Goal: Information Seeking & Learning: Find specific page/section

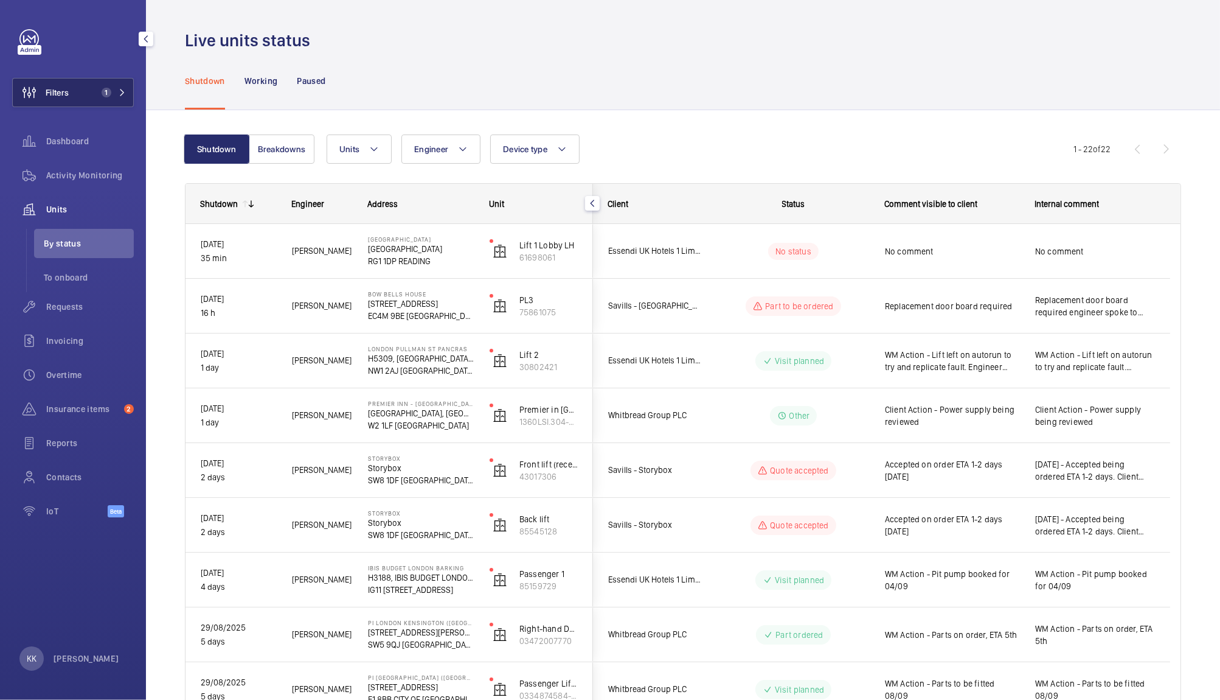
click at [110, 92] on span "1" at bounding box center [107, 93] width 10 height 10
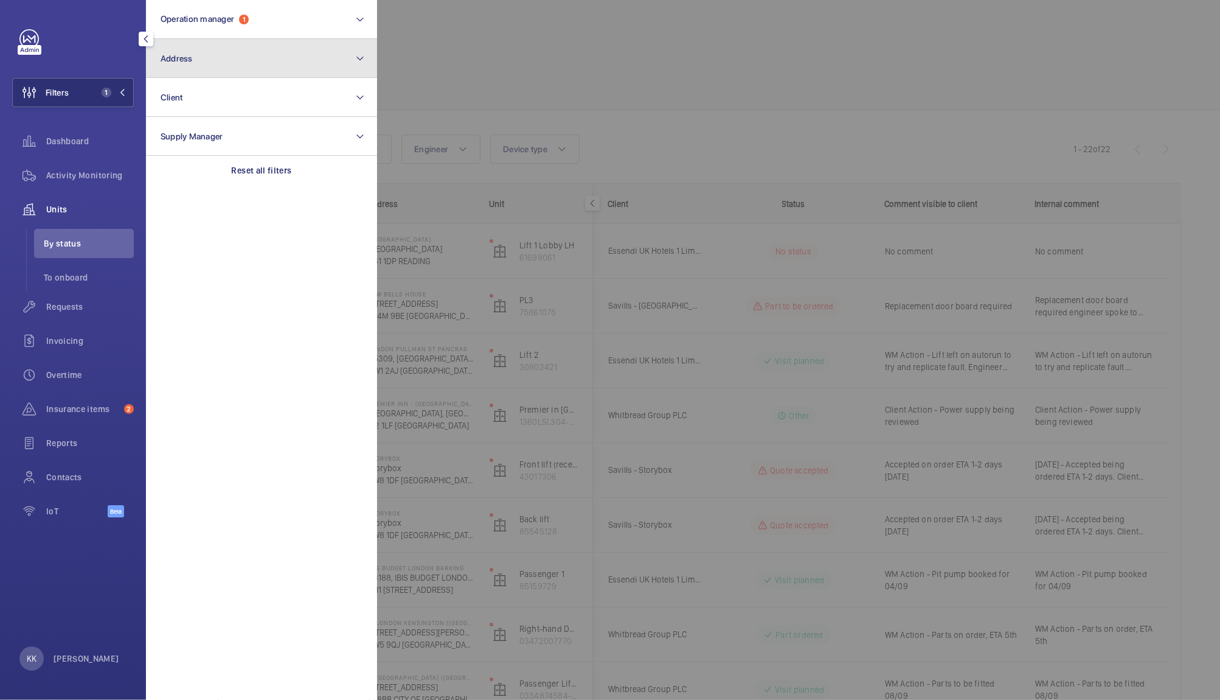
click at [197, 59] on button "Address" at bounding box center [261, 58] width 231 height 39
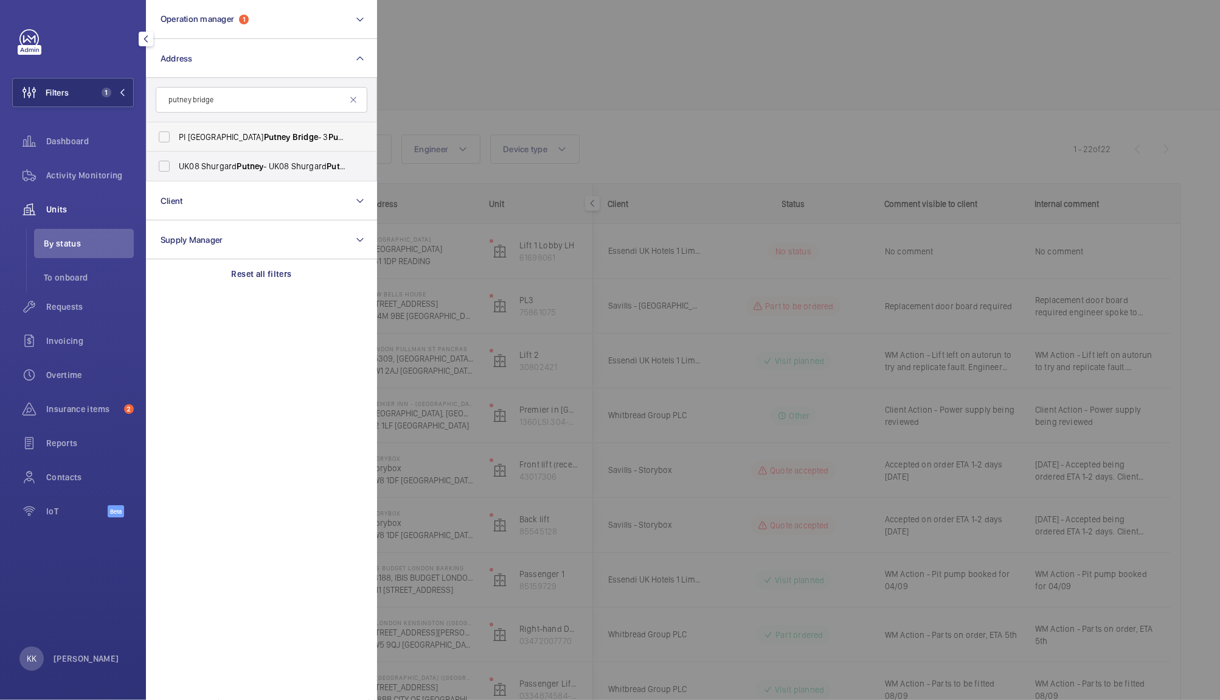
type input "putney bridge"
click at [252, 144] on label "PI London Putney Bridge - 3 Putney Bridge Approach, PUTNEY SW6 3JD" at bounding box center [253, 136] width 212 height 29
click at [176, 144] on input "PI London Putney Bridge - 3 Putney Bridge Approach, PUTNEY SW6 3JD" at bounding box center [164, 137] width 24 height 24
checkbox input "true"
click at [531, 57] on div at bounding box center [987, 350] width 1220 height 700
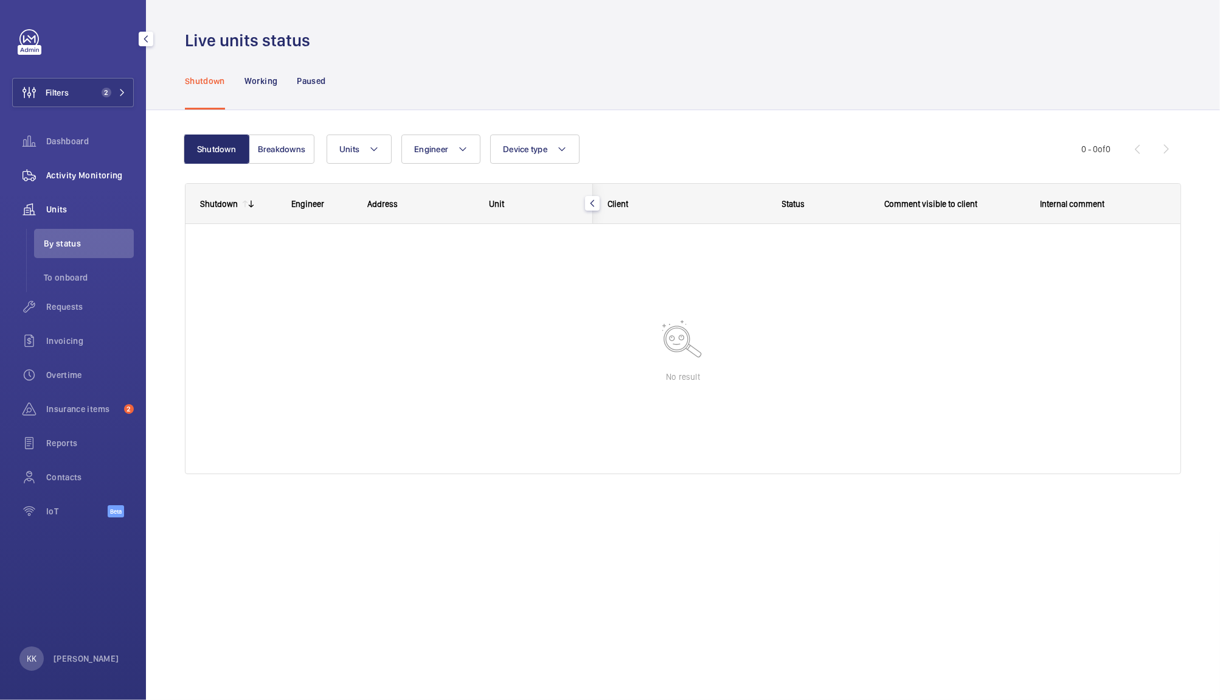
click at [103, 169] on span "Activity Monitoring" at bounding box center [90, 175] width 88 height 12
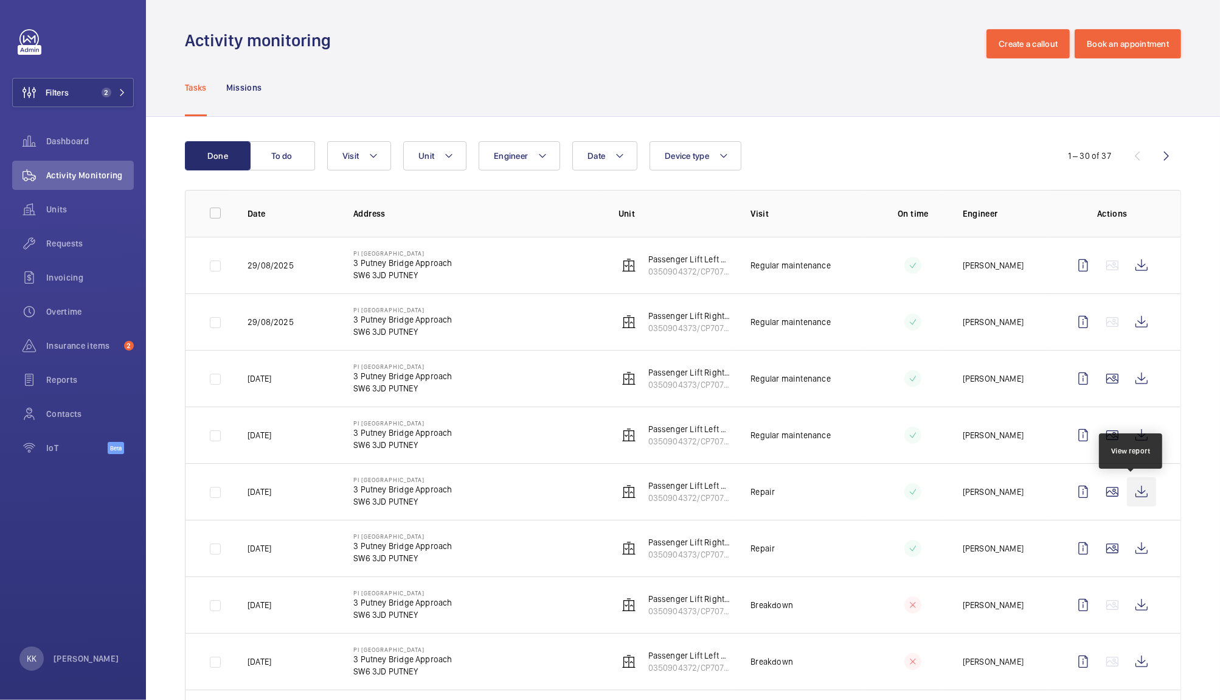
click at [1130, 497] on wm-front-icon-button at bounding box center [1141, 491] width 29 height 29
click at [1132, 549] on wm-front-icon-button at bounding box center [1141, 548] width 29 height 29
click at [272, 160] on button "To do" at bounding box center [282, 155] width 66 height 29
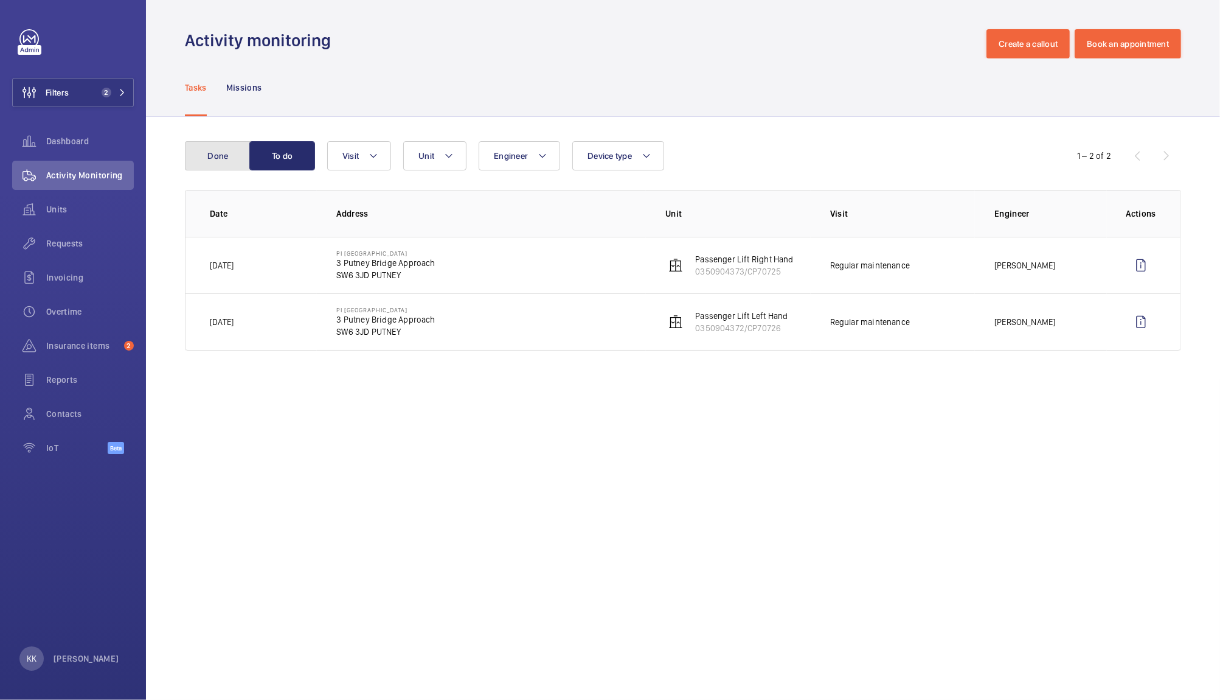
click at [205, 162] on button "Done" at bounding box center [218, 155] width 66 height 29
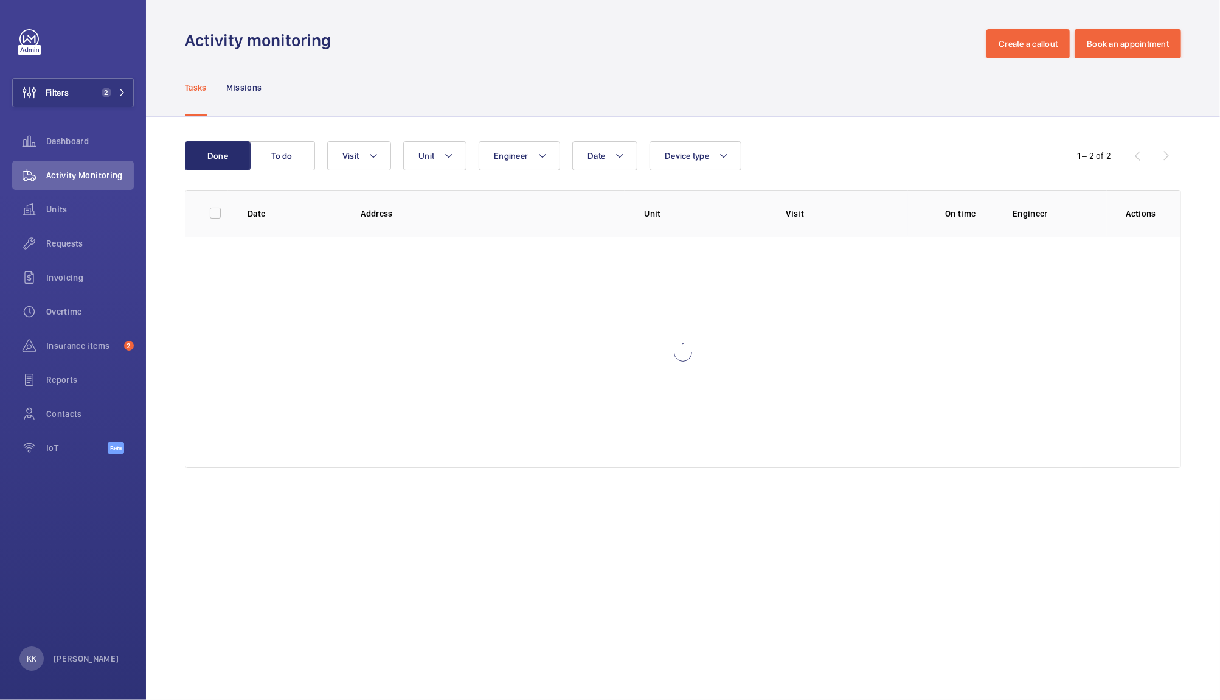
click at [547, 110] on div "Tasks Missions" at bounding box center [683, 87] width 997 height 58
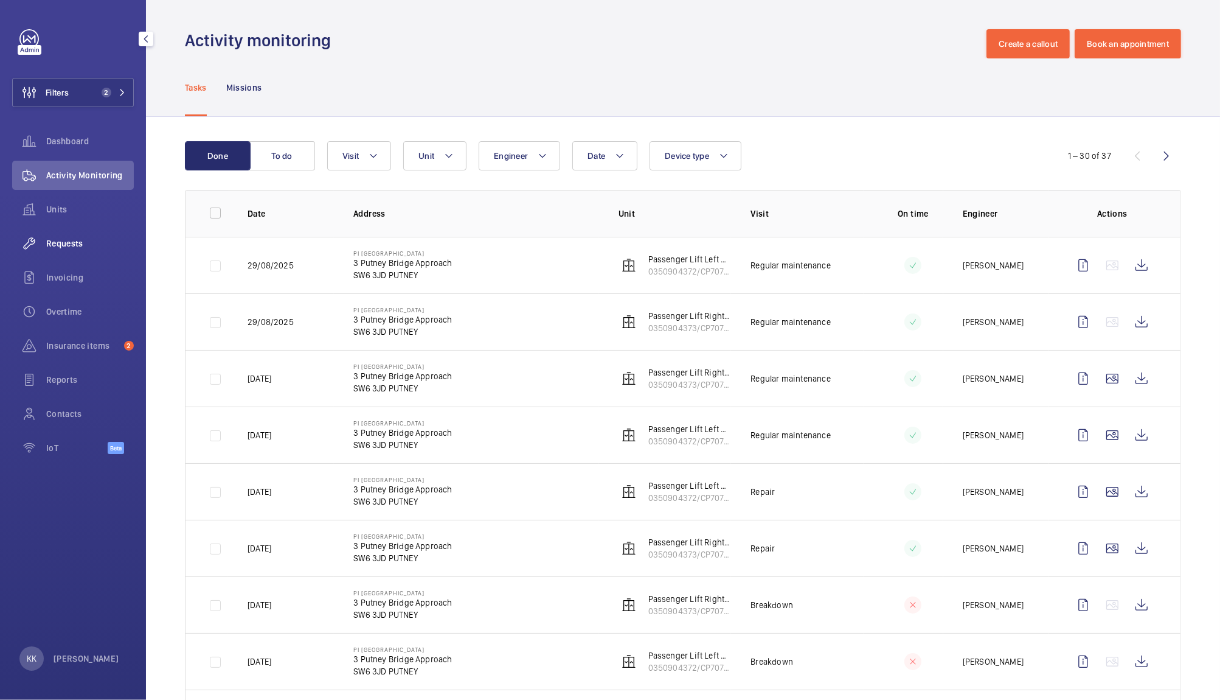
click at [66, 243] on span "Requests" at bounding box center [90, 243] width 88 height 12
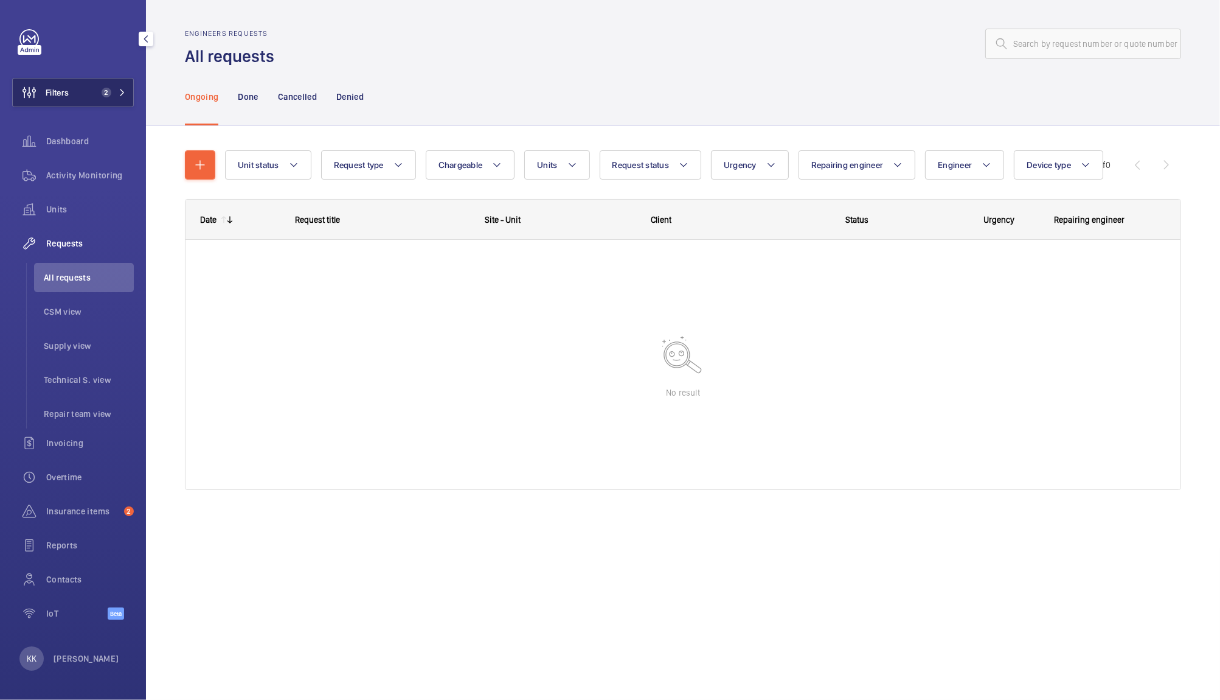
click at [87, 89] on button "Filters 2" at bounding box center [73, 92] width 122 height 29
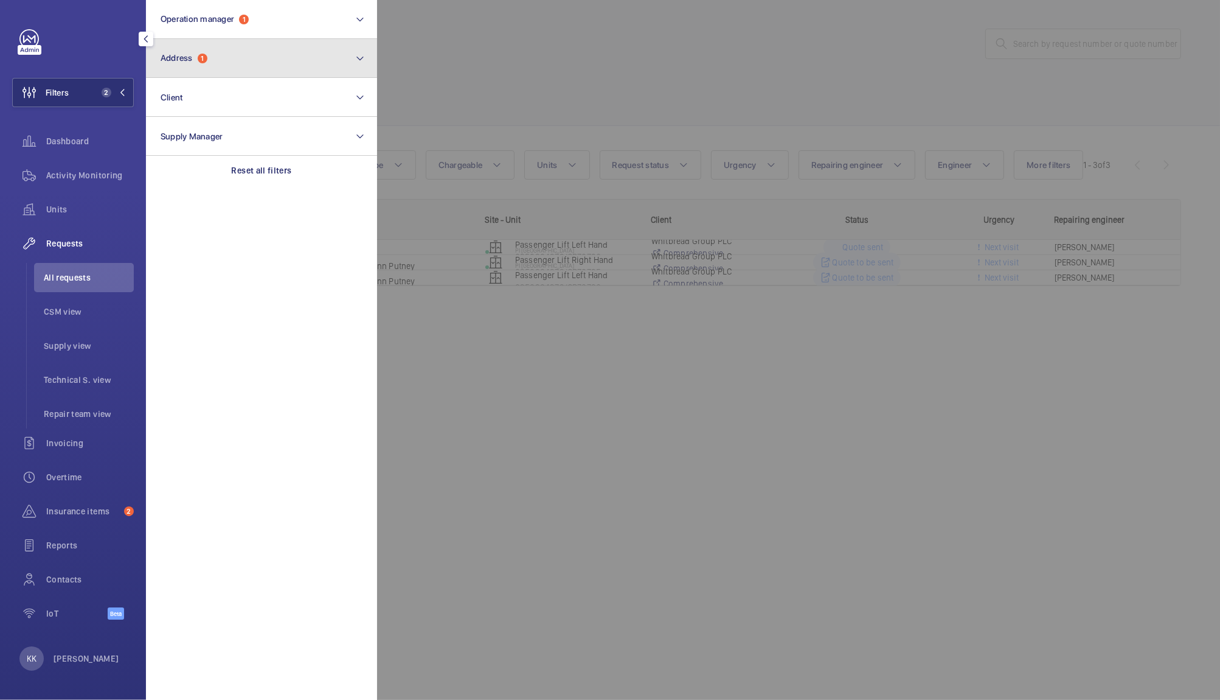
click at [279, 67] on button "Address 1" at bounding box center [261, 58] width 231 height 39
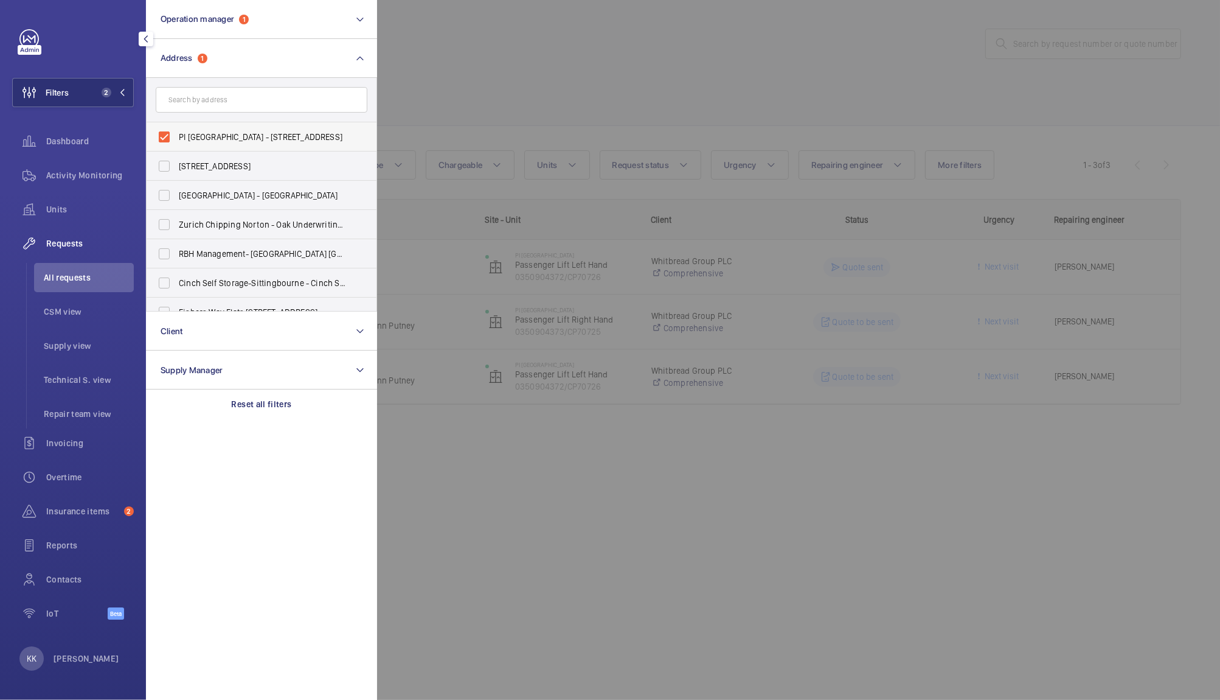
click at [210, 147] on label "PI London Putney Bridge - 3 Putney Bridge Approach, PUTNEY SW6 3JD" at bounding box center [253, 136] width 212 height 29
click at [176, 147] on input "PI London Putney Bridge - 3 Putney Bridge Approach, PUTNEY SW6 3JD" at bounding box center [164, 137] width 24 height 24
checkbox input "false"
click at [659, 100] on div at bounding box center [987, 350] width 1220 height 700
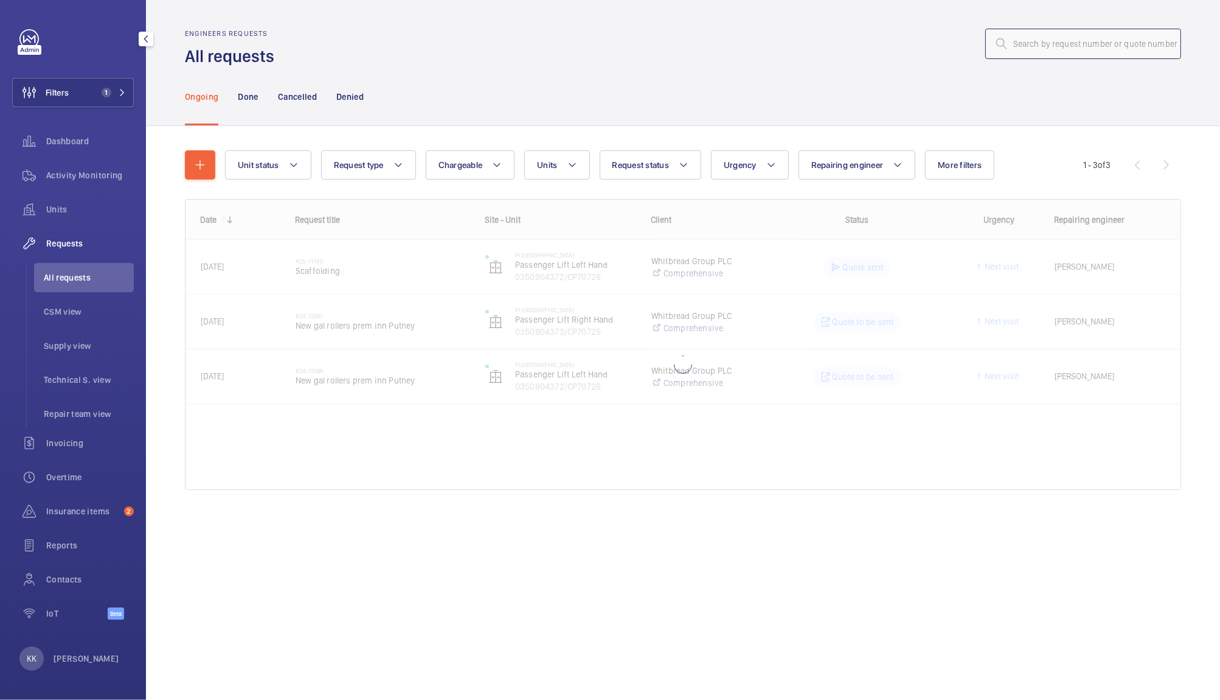
click at [1066, 49] on input "text" at bounding box center [1084, 44] width 196 height 30
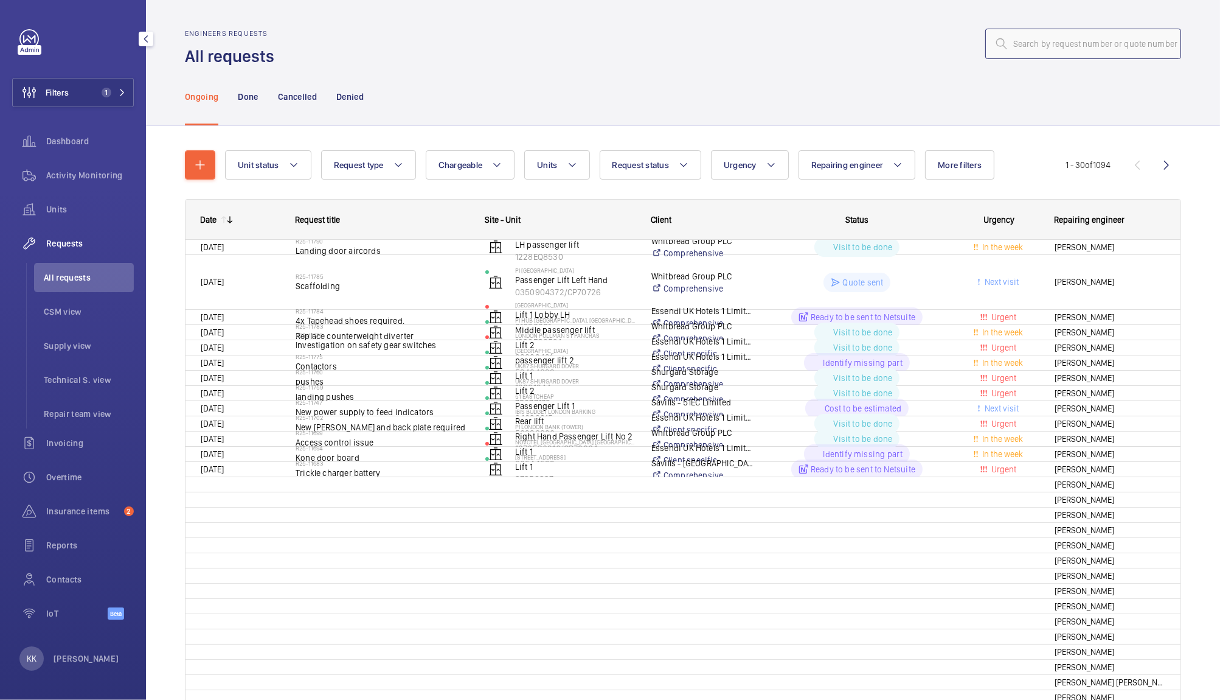
paste input "11103"
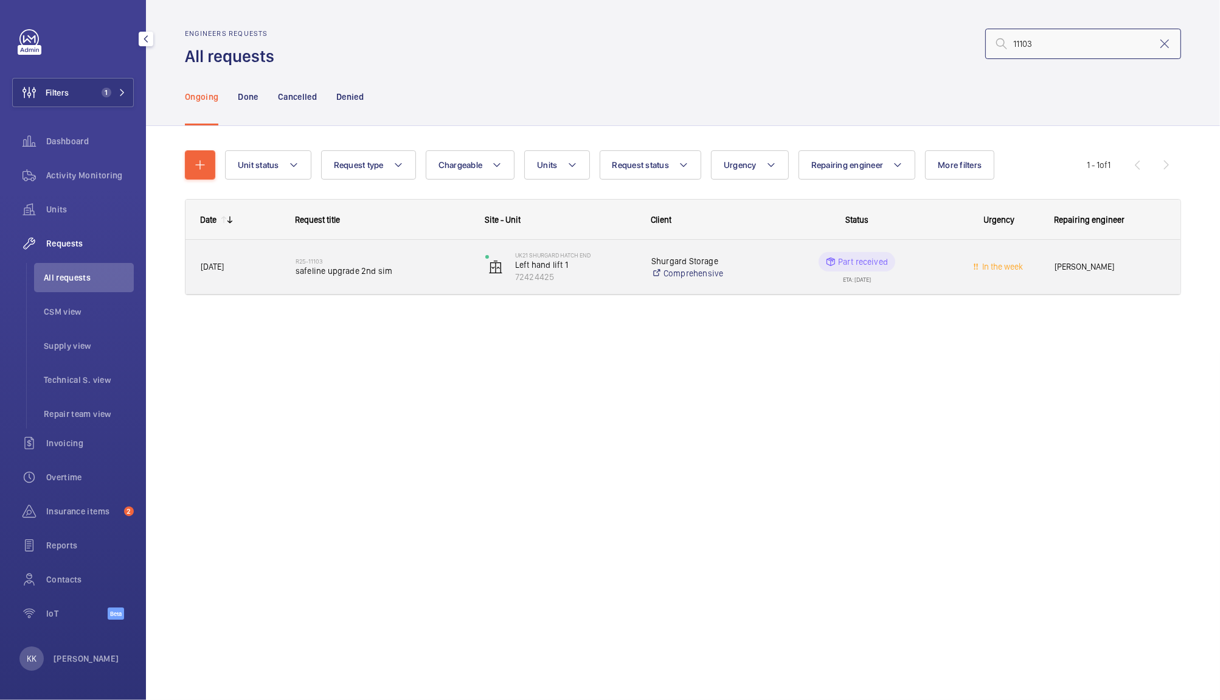
type input "11103"
click at [315, 265] on span "safeline upgrade 2nd sim" at bounding box center [383, 271] width 174 height 12
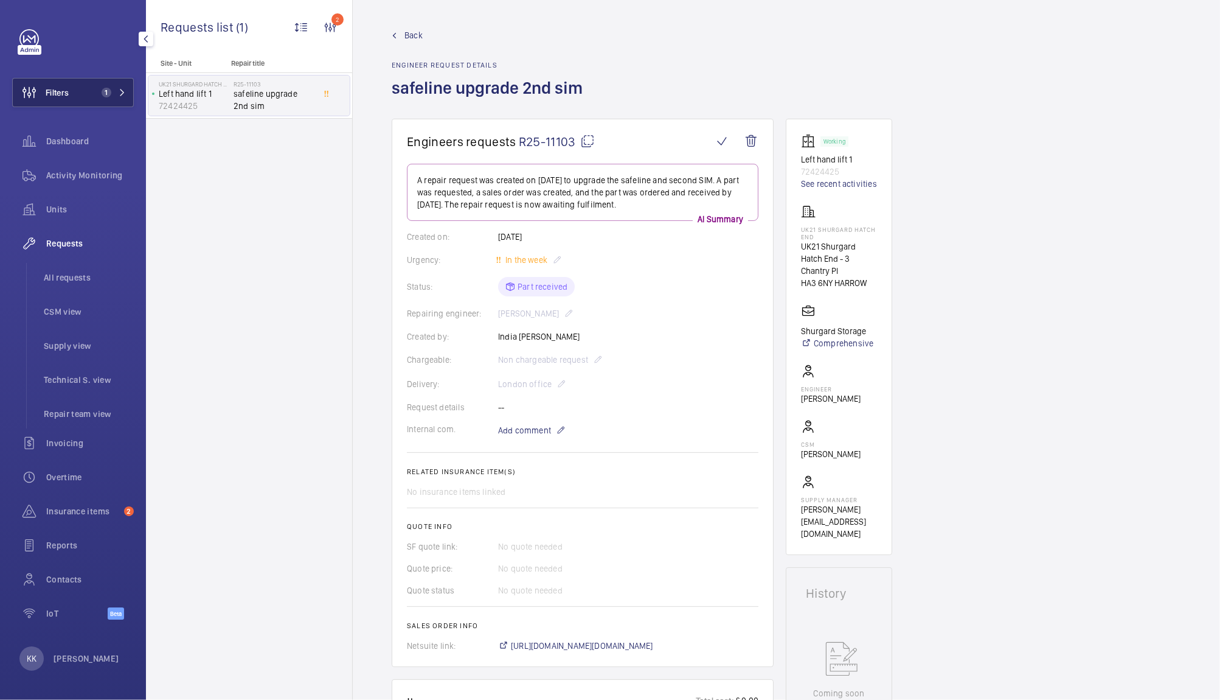
click at [54, 91] on span "Filters" at bounding box center [57, 92] width 23 height 12
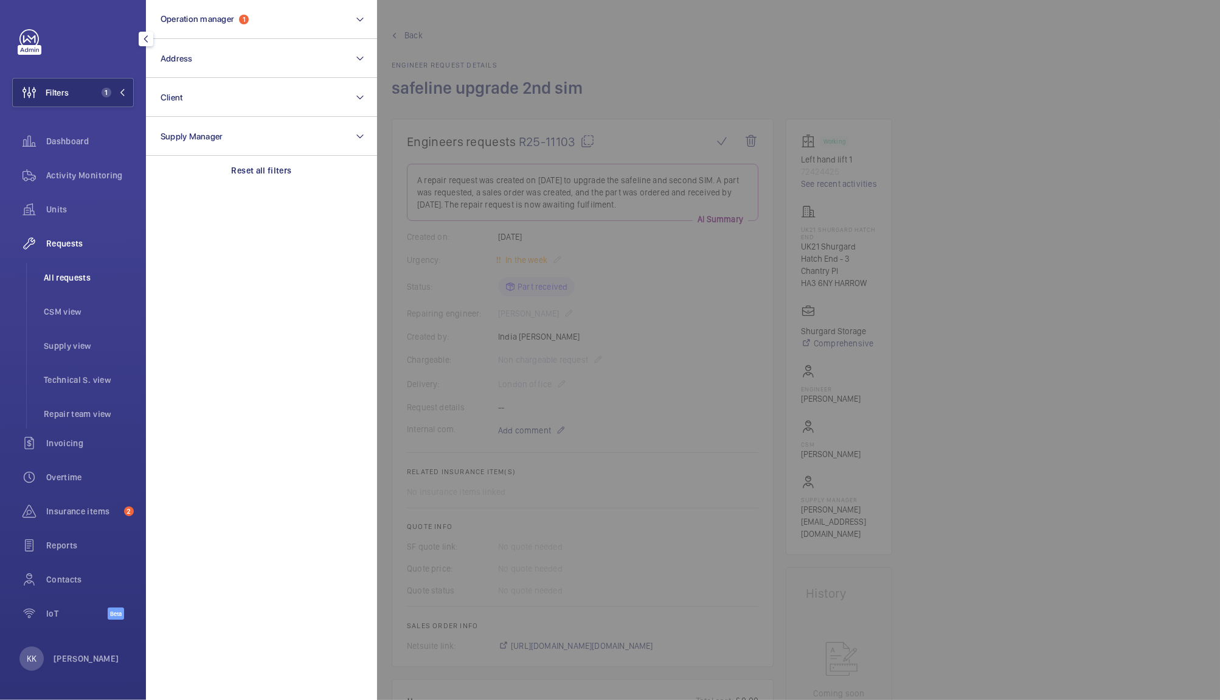
click at [79, 286] on li "All requests" at bounding box center [84, 277] width 100 height 29
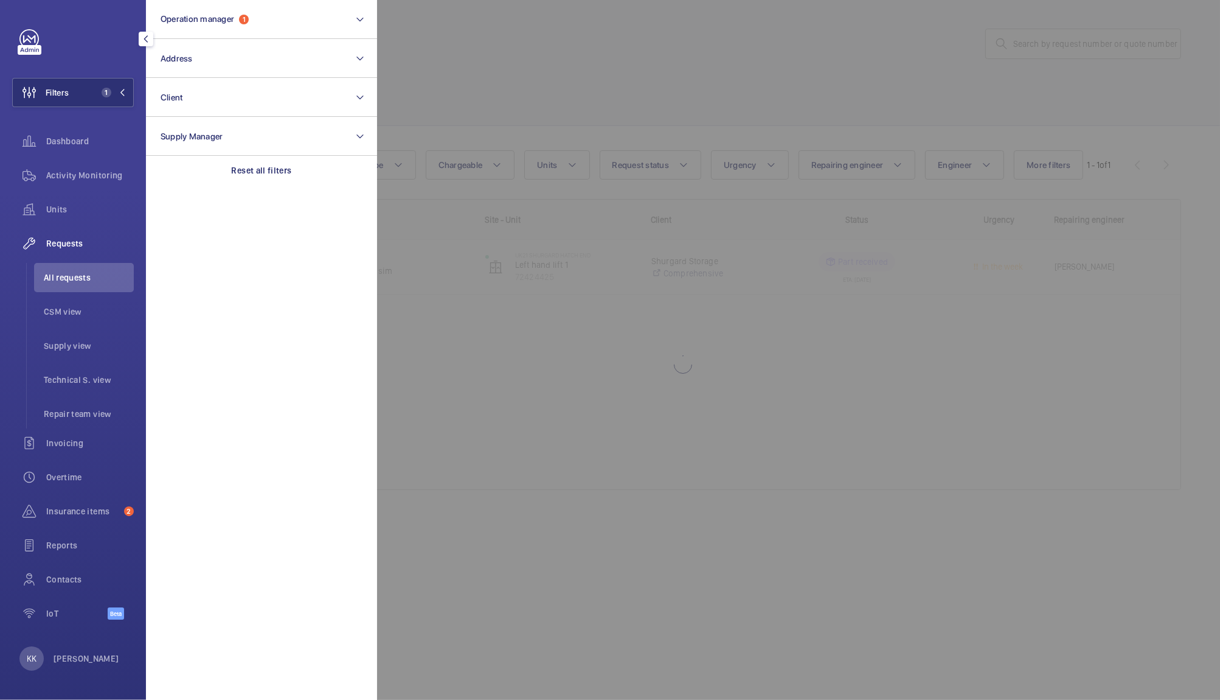
click at [1076, 46] on div at bounding box center [987, 350] width 1220 height 700
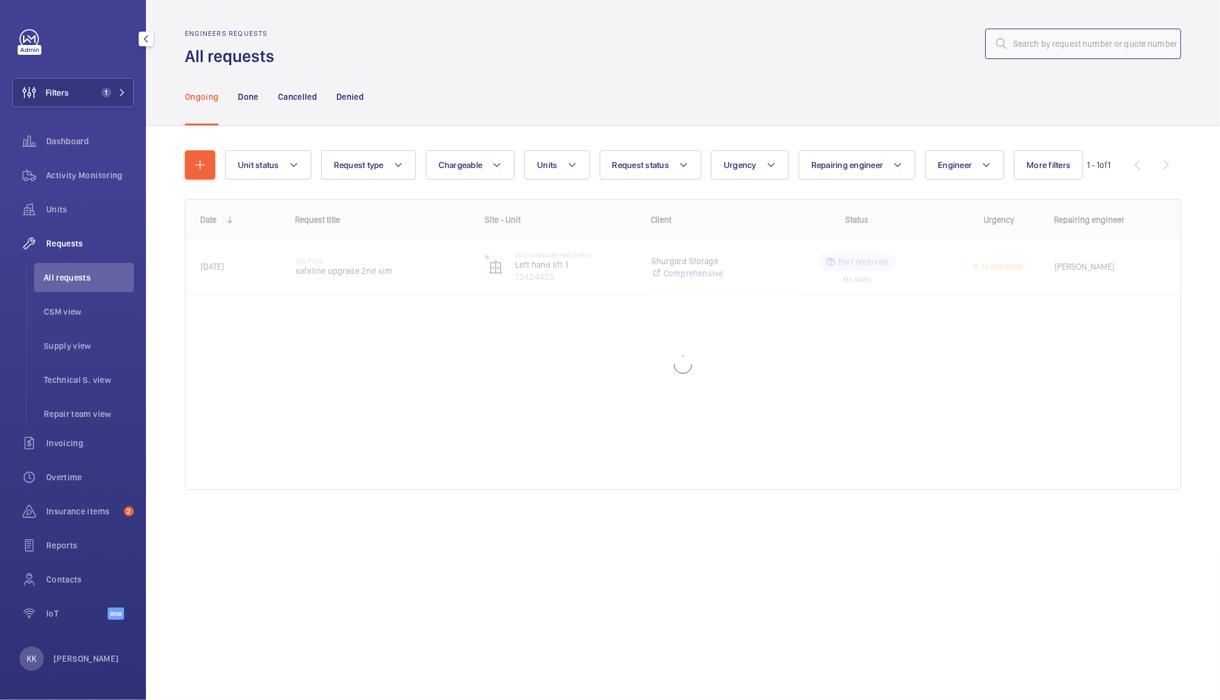
click at [1076, 46] on input "text" at bounding box center [1084, 44] width 196 height 30
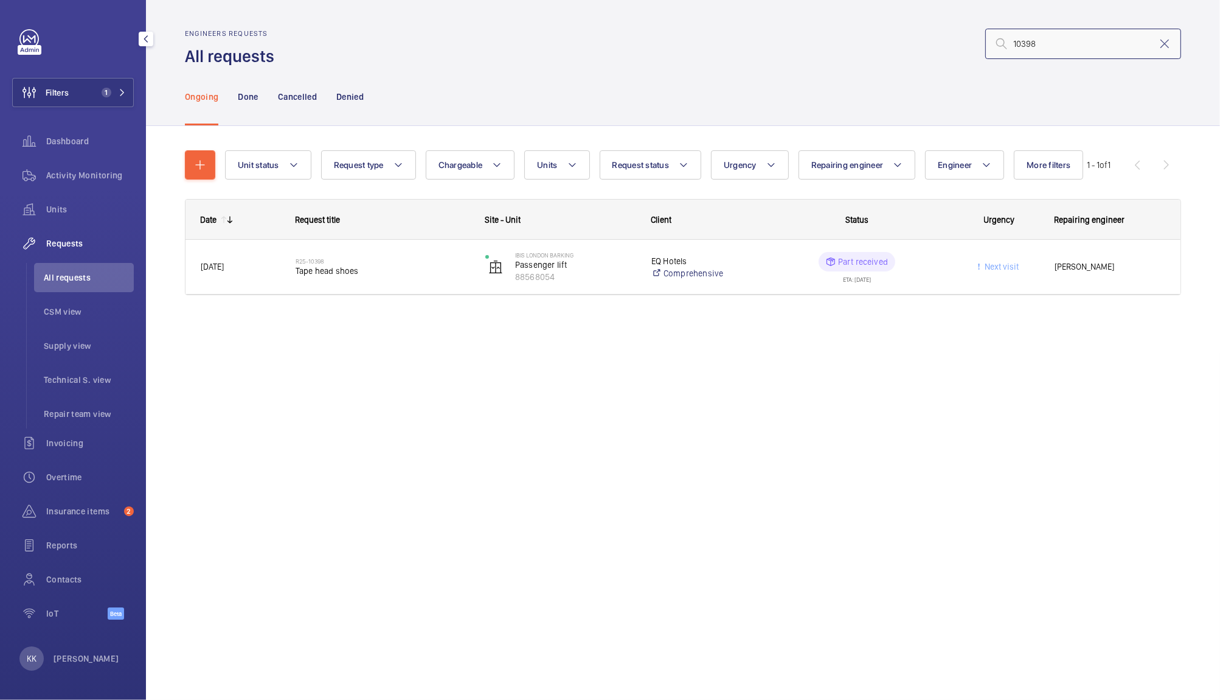
type input "10398"
click at [330, 279] on div "R25-10398 Tape head shoes" at bounding box center [383, 266] width 174 height 35
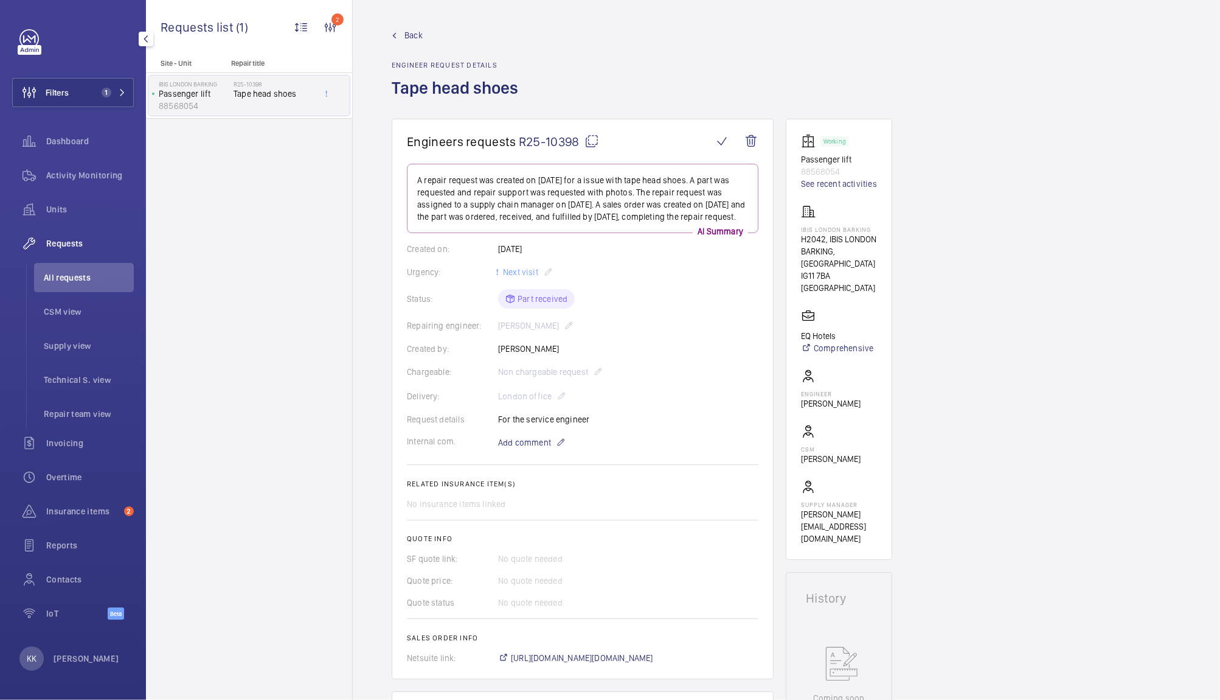
click at [878, 108] on div "Back Engineer request details Tape head shoes" at bounding box center [787, 73] width 790 height 89
click at [63, 223] on div "Units" at bounding box center [73, 209] width 122 height 29
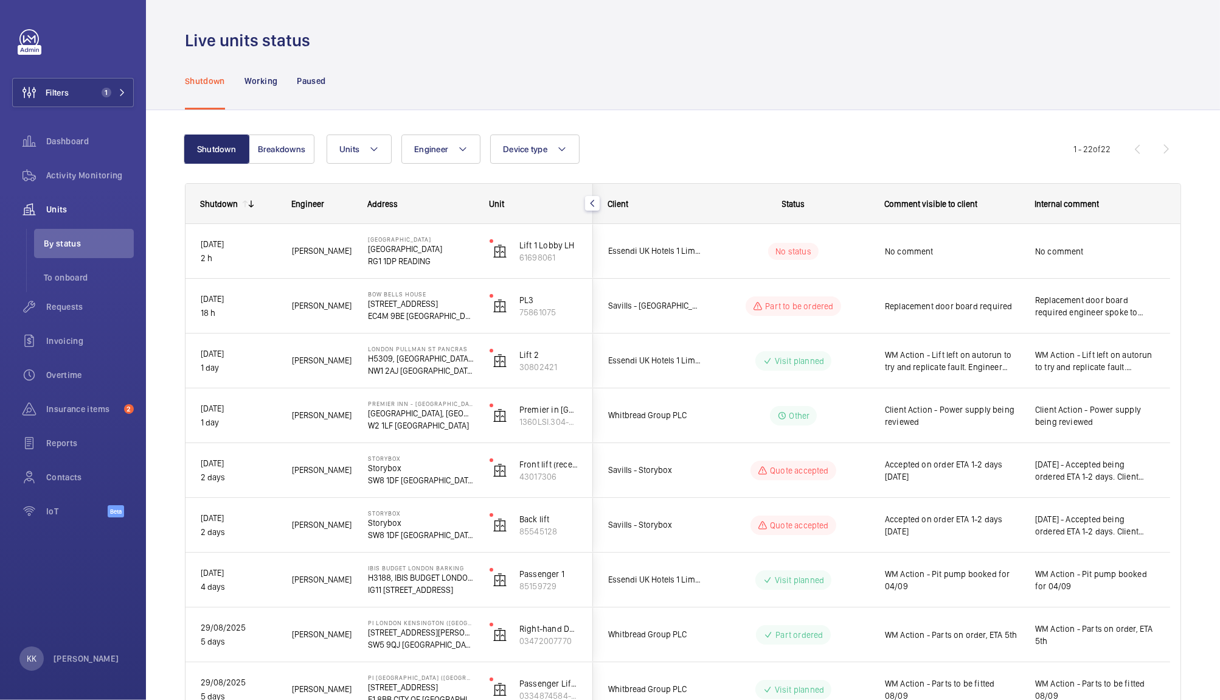
click at [705, 96] on div "Shutdown Working Paused" at bounding box center [683, 81] width 997 height 58
click at [75, 145] on span "Dashboard" at bounding box center [90, 141] width 88 height 12
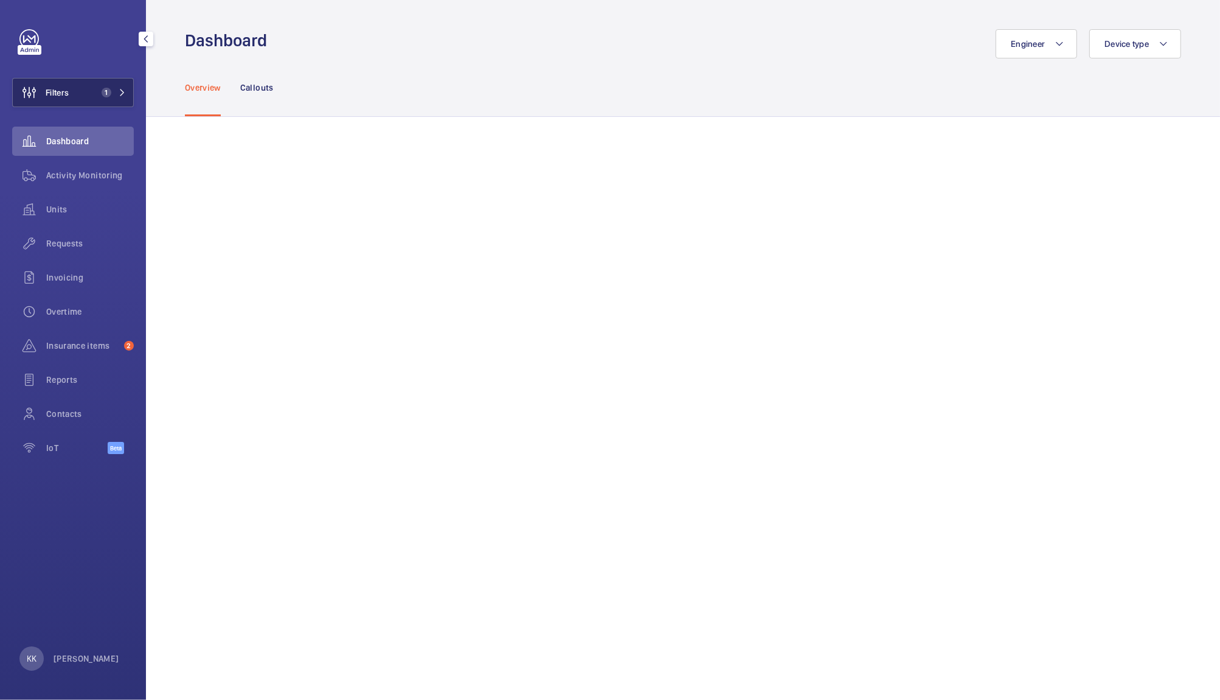
click at [127, 78] on button "Filters 1" at bounding box center [73, 92] width 122 height 29
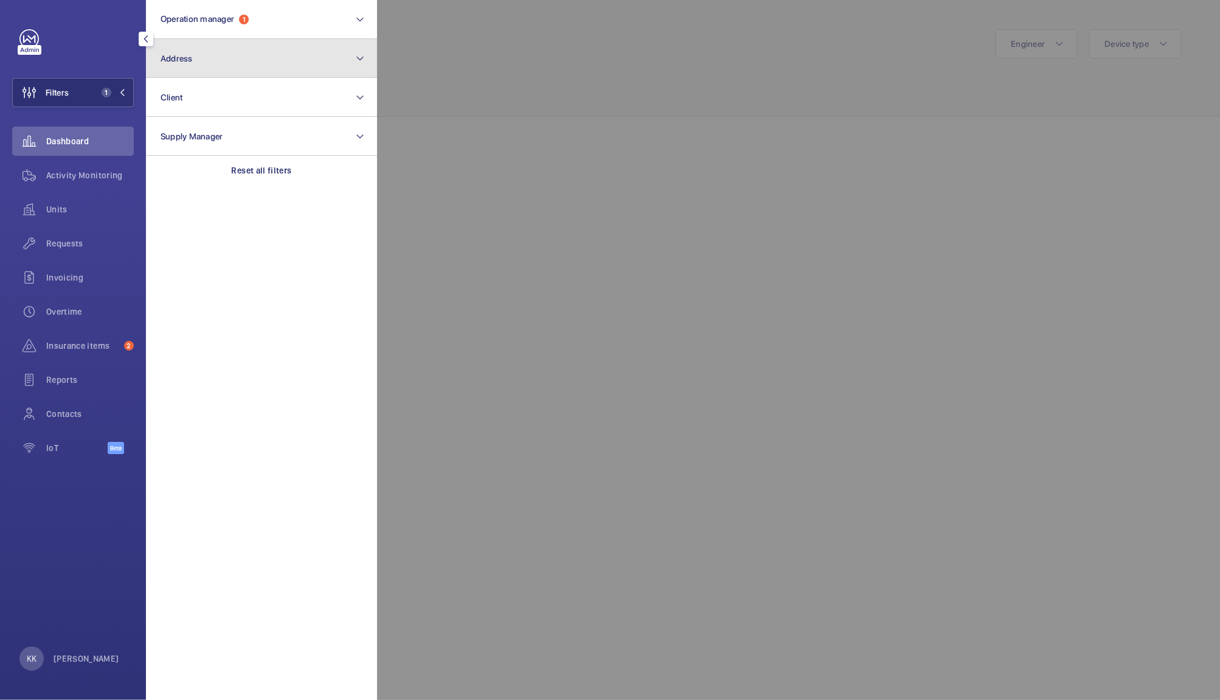
click at [237, 64] on button "Address" at bounding box center [261, 58] width 231 height 39
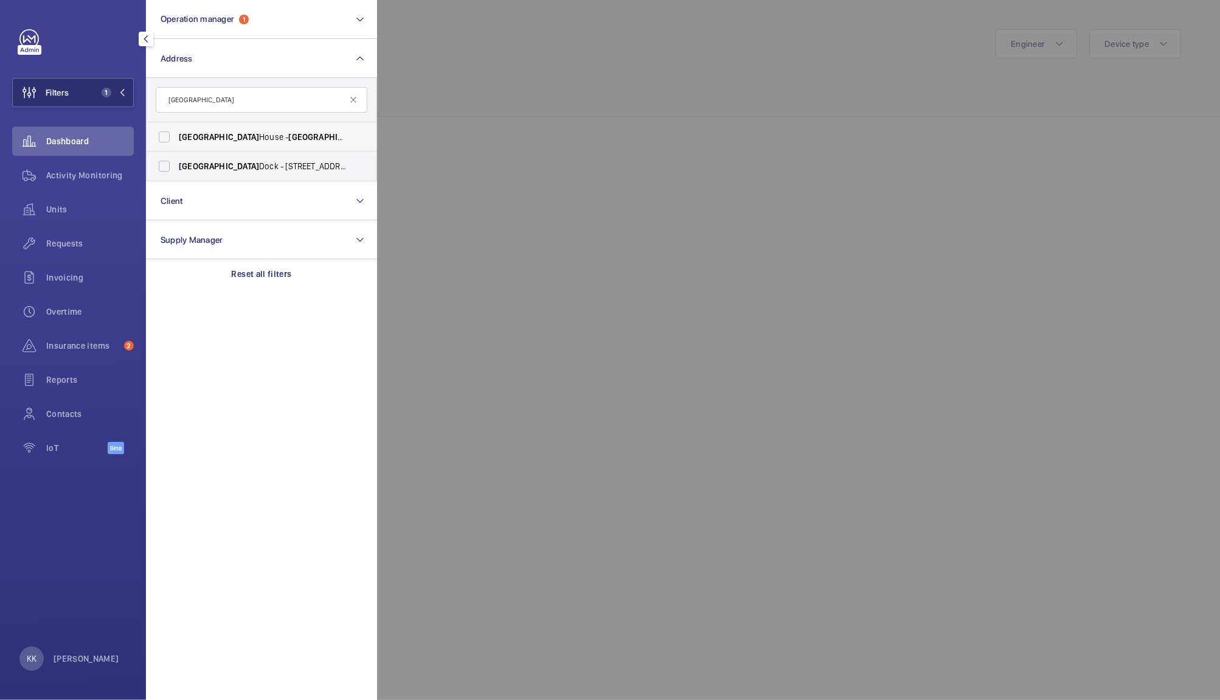
type input "florence"
click at [228, 137] on span "Florence House - Florence House, LONDON NW9 5HU" at bounding box center [262, 137] width 167 height 12
click at [176, 137] on input "Florence House - Florence House, LONDON NW9 5HU" at bounding box center [164, 137] width 24 height 24
checkbox input "true"
click at [487, 133] on div at bounding box center [987, 350] width 1220 height 700
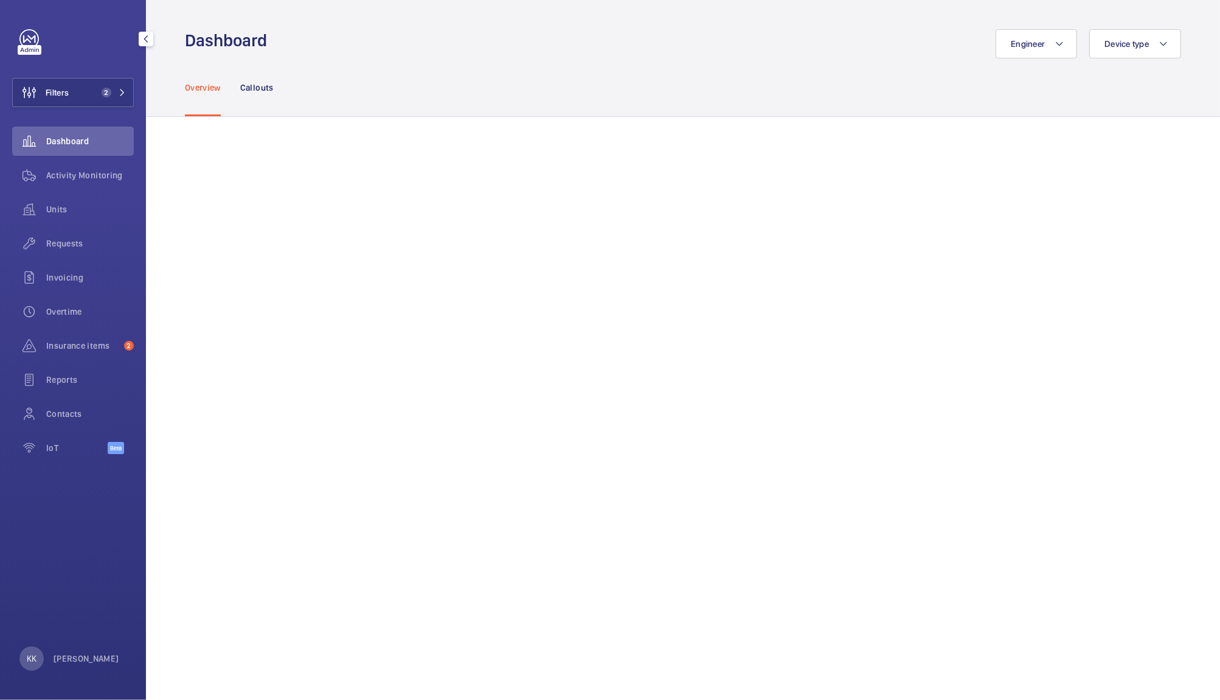
click at [655, 83] on div "Overview Callouts" at bounding box center [683, 87] width 997 height 58
click at [59, 181] on div "Activity Monitoring" at bounding box center [73, 175] width 122 height 29
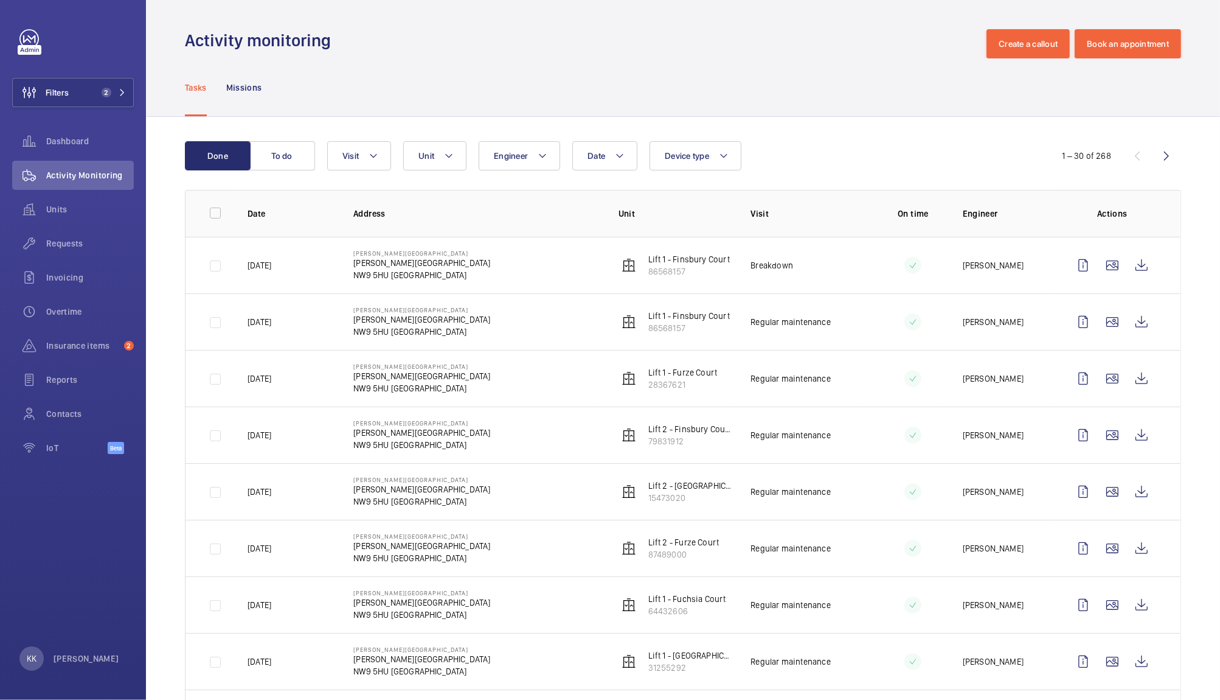
click at [395, 44] on div "Activity monitoring Create a callout Book an appointment" at bounding box center [683, 43] width 997 height 29
drag, startPoint x: 442, startPoint y: 272, endPoint x: 350, endPoint y: 284, distance: 92.1
click at [350, 284] on td "Florence House Florence House NW9 5HU LONDON" at bounding box center [466, 265] width 265 height 57
copy p "NW9 5HU LONDON"
click at [81, 86] on button "Filters 2" at bounding box center [73, 92] width 122 height 29
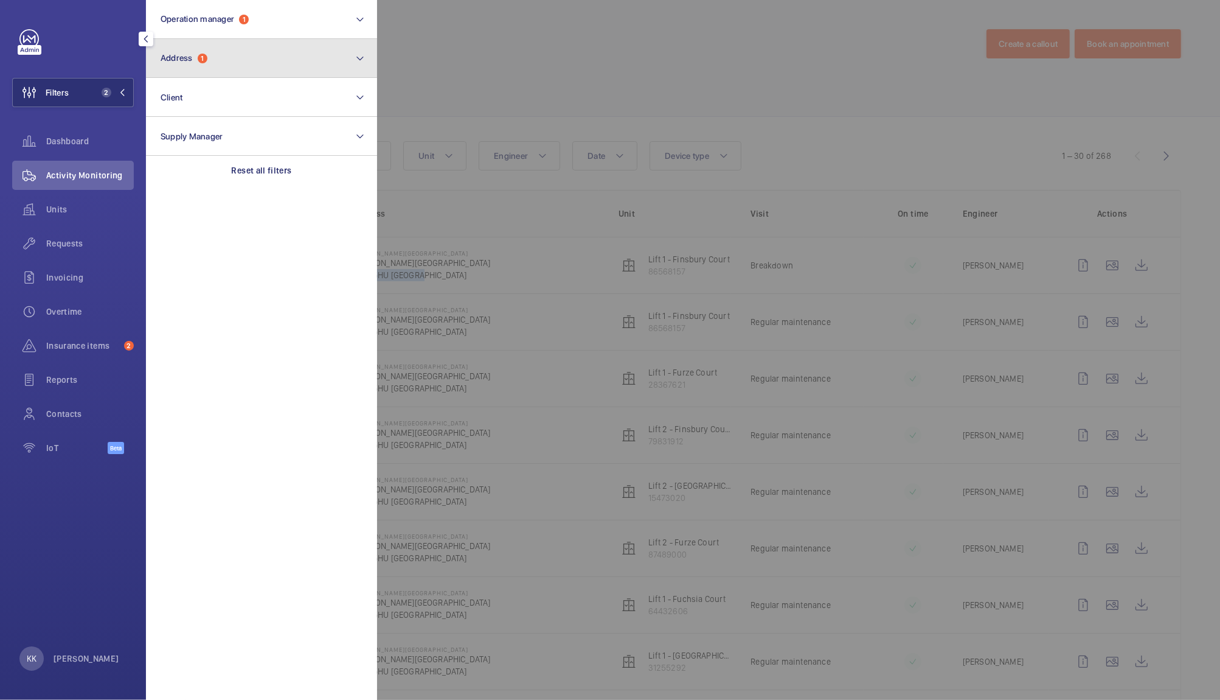
click at [195, 57] on span "Address 1" at bounding box center [184, 58] width 47 height 10
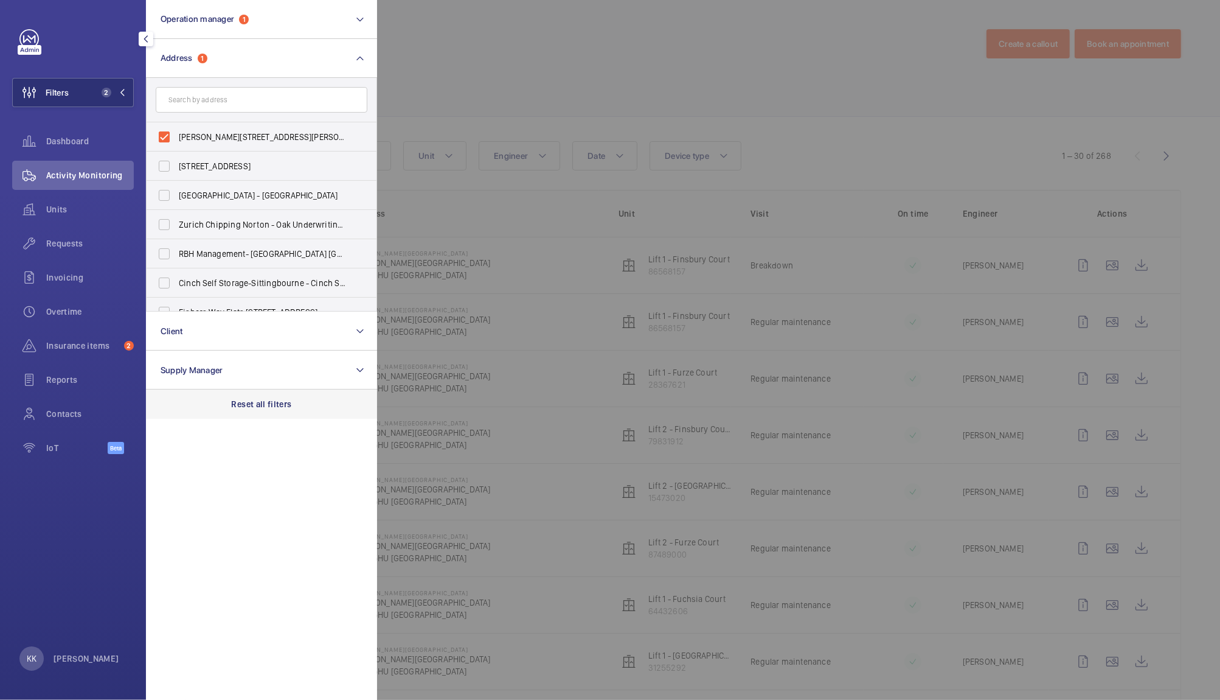
click at [256, 403] on p "Reset all filters" at bounding box center [262, 404] width 60 height 12
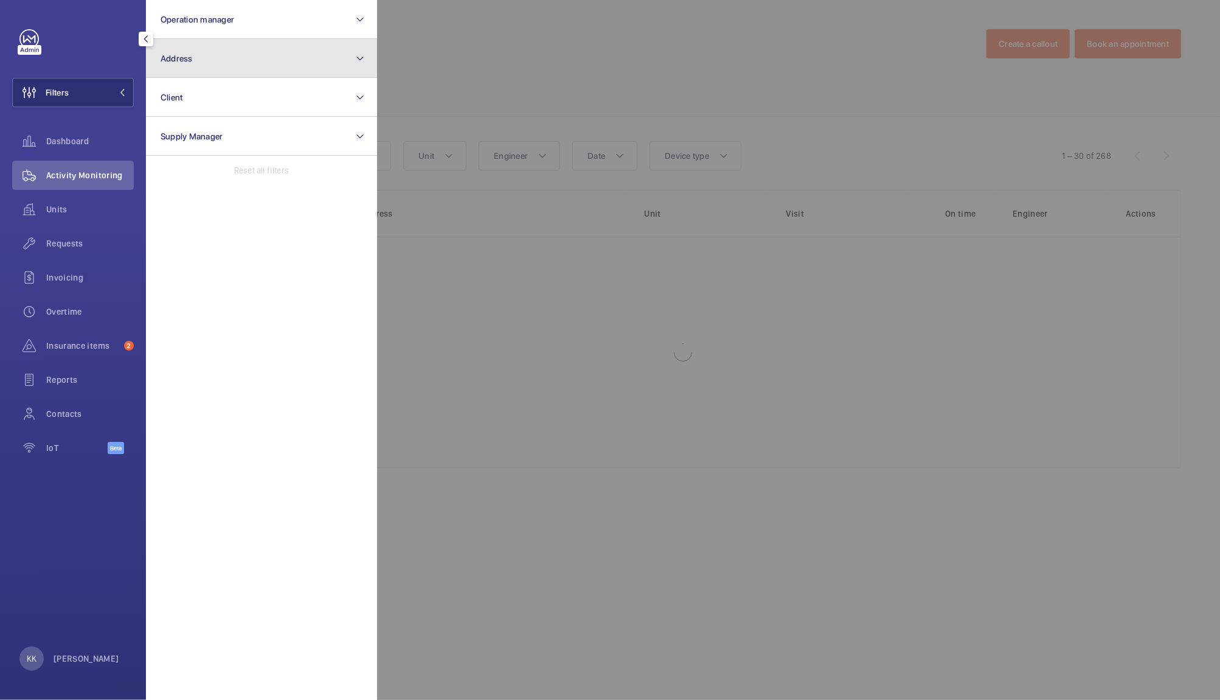
click at [204, 50] on button "Address" at bounding box center [261, 58] width 231 height 39
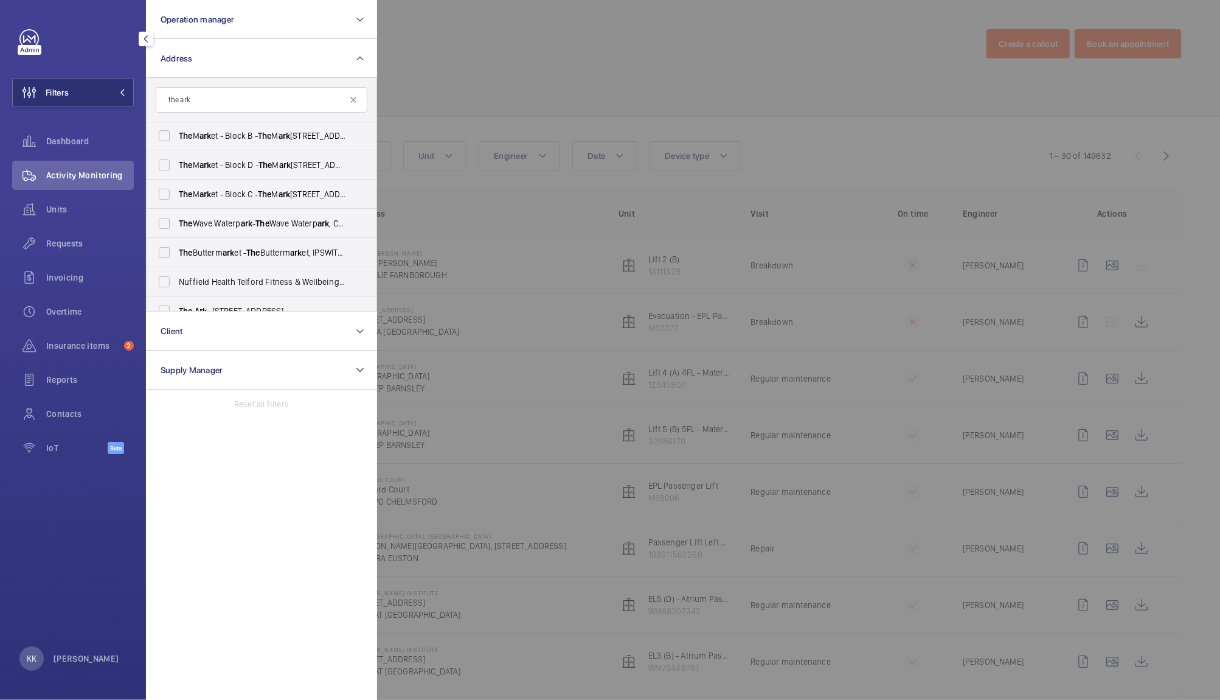
scroll to position [220, 0]
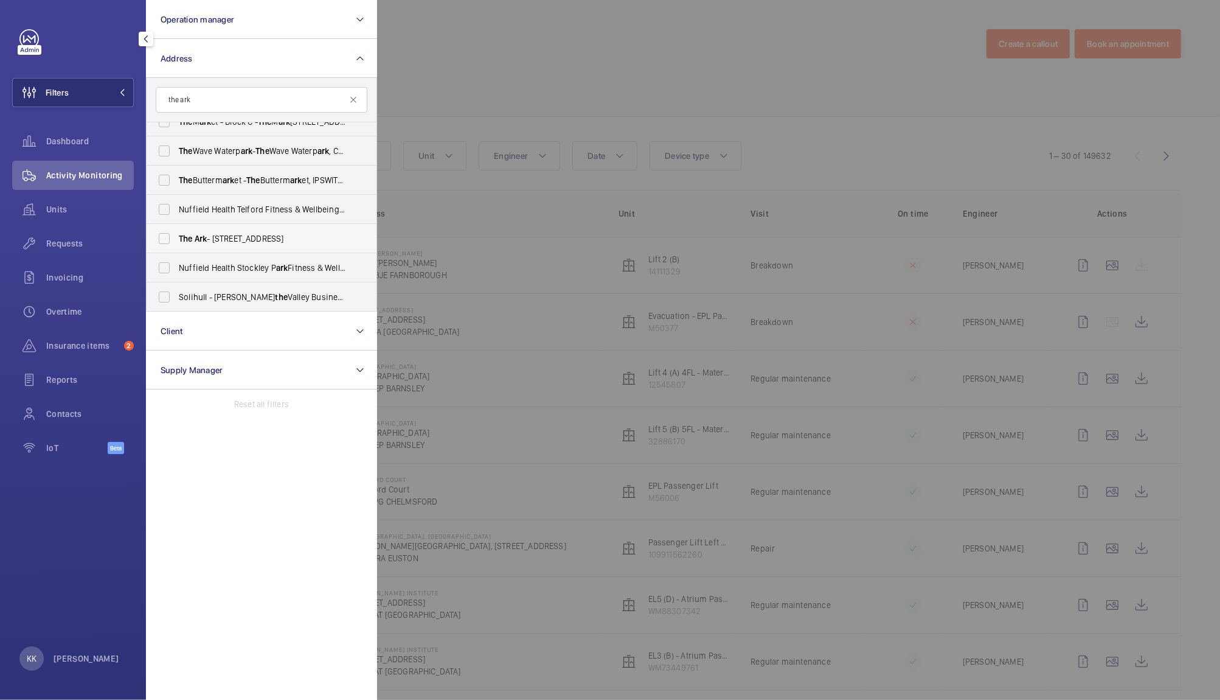
type input "the ark"
click at [309, 236] on span "The Ark - 201 Talgarth Road, LONDON W6 8BJ" at bounding box center [262, 238] width 167 height 12
click at [176, 236] on input "The Ark - 201 Talgarth Road, LONDON W6 8BJ" at bounding box center [164, 238] width 24 height 24
checkbox input "true"
click at [521, 93] on div at bounding box center [987, 350] width 1220 height 700
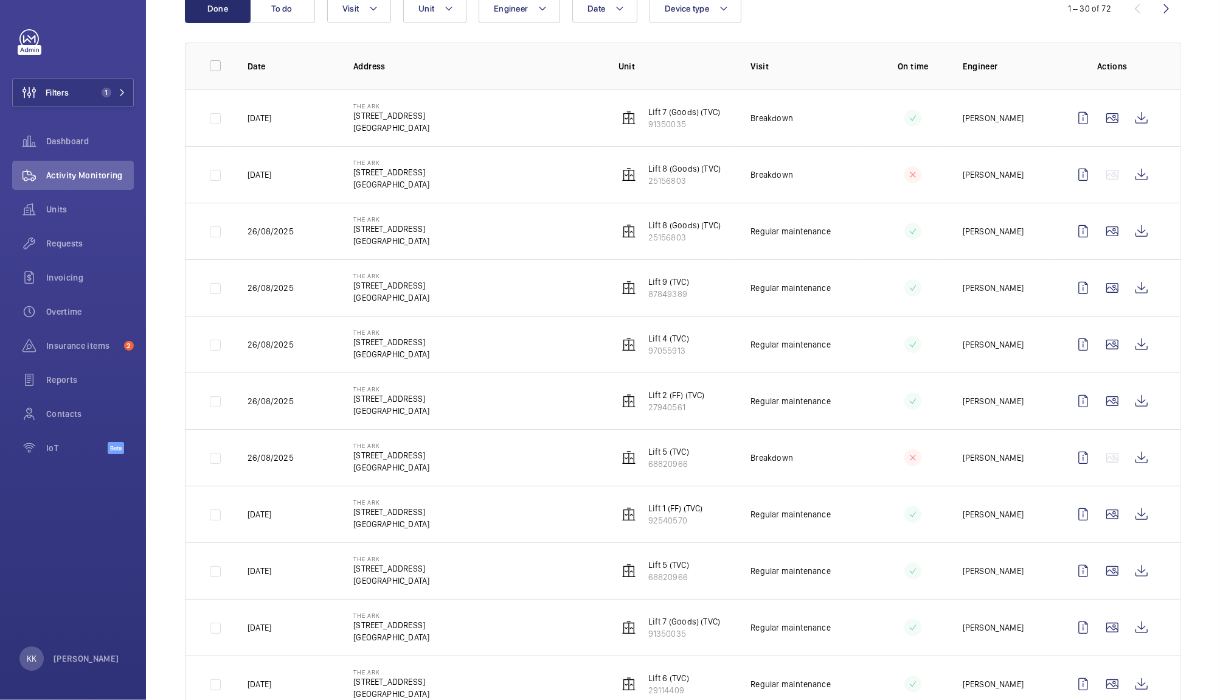
scroll to position [149, 0]
click at [659, 276] on p "Lift 9 (TVC)" at bounding box center [669, 280] width 41 height 12
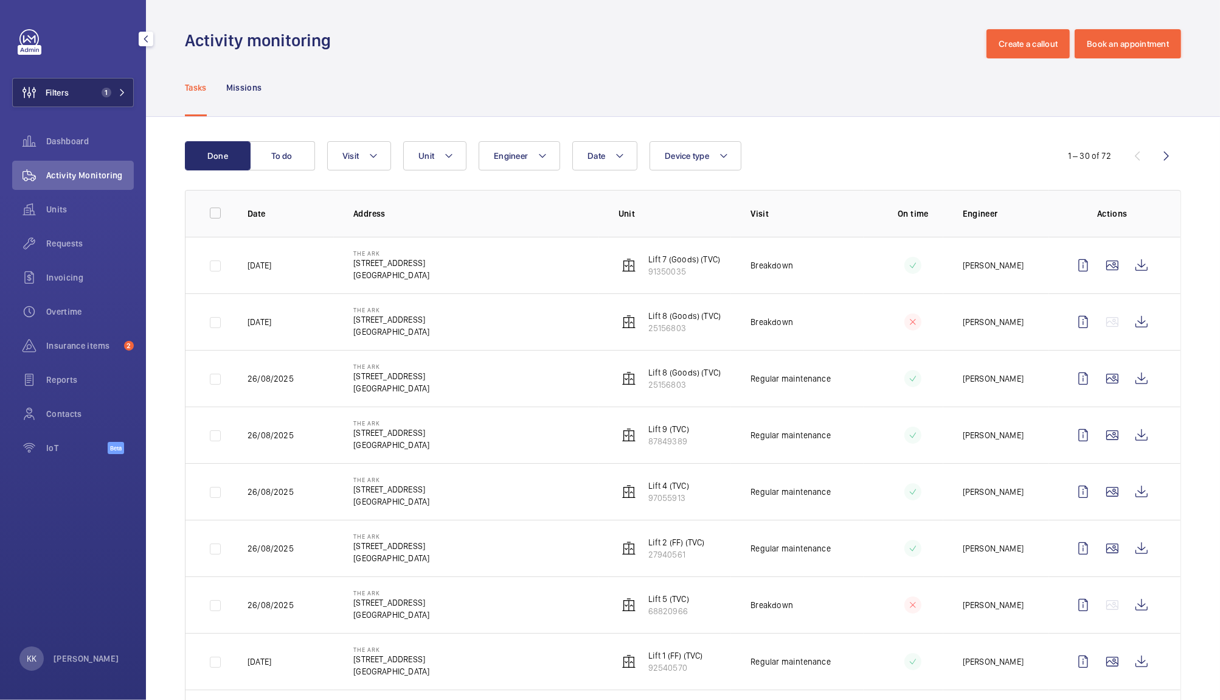
click at [82, 86] on button "Filters 1" at bounding box center [73, 92] width 122 height 29
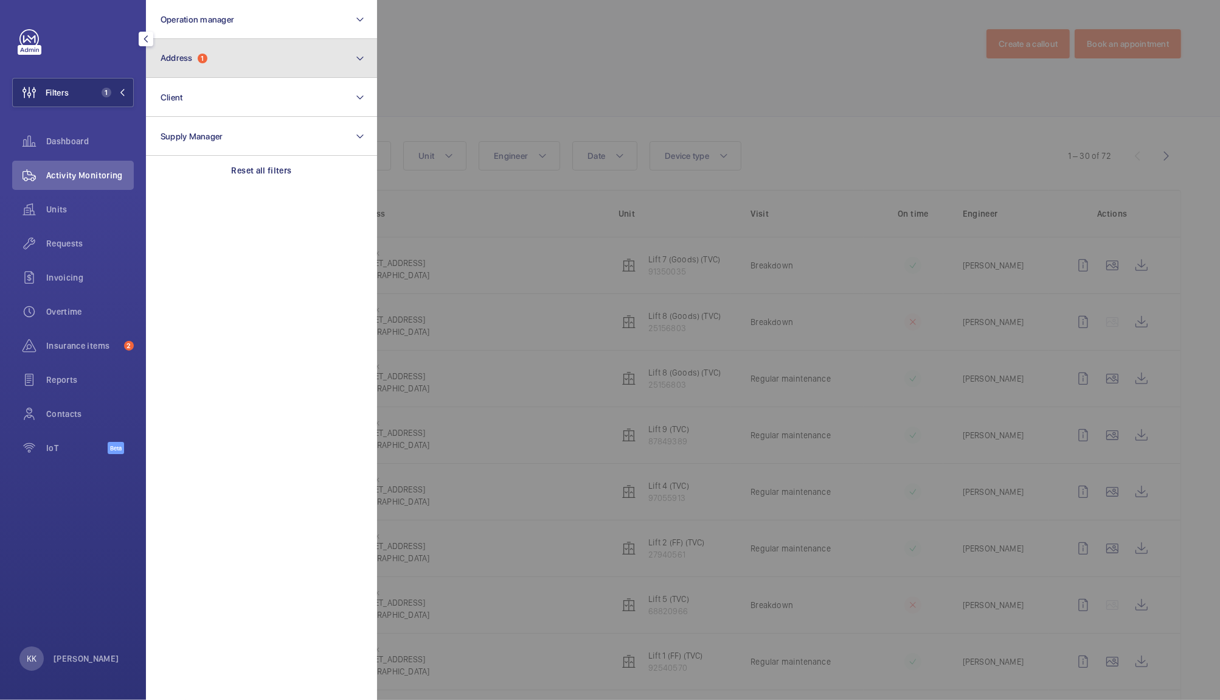
click at [203, 60] on span "1" at bounding box center [203, 59] width 10 height 10
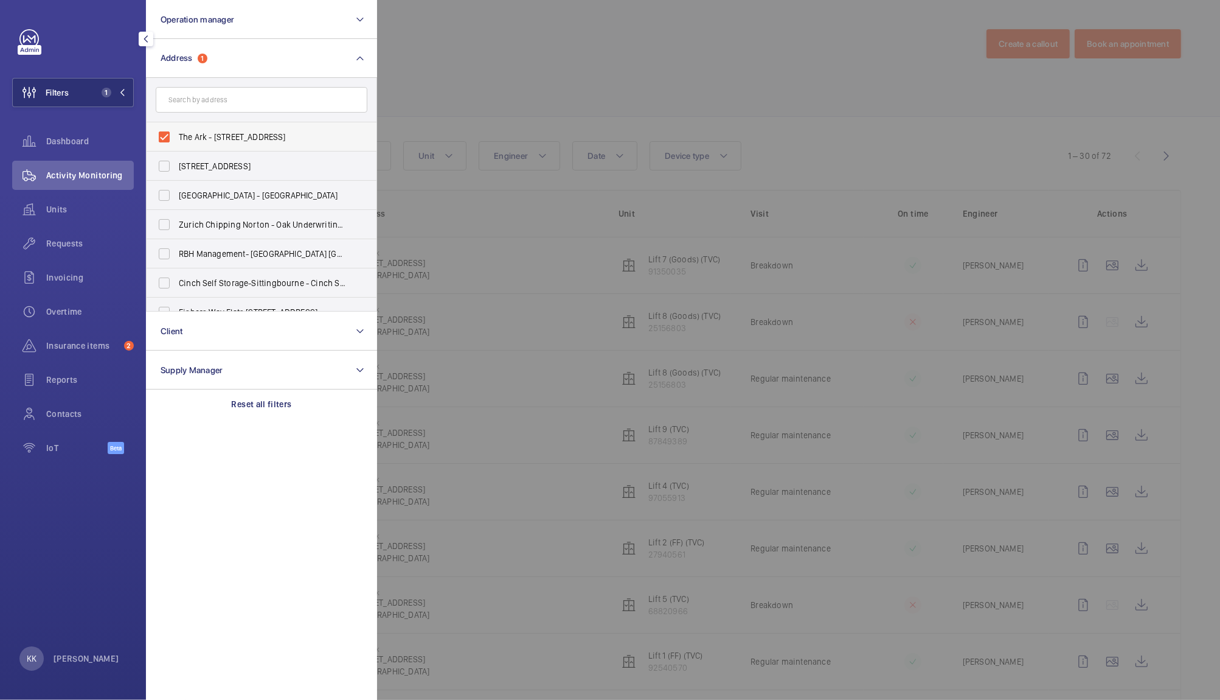
click at [222, 133] on span "The Ark - 201 Talgarth Road, LONDON W6 8BJ" at bounding box center [262, 137] width 167 height 12
click at [176, 133] on input "The Ark - 201 Talgarth Road, LONDON W6 8BJ" at bounding box center [164, 137] width 24 height 24
checkbox input "false"
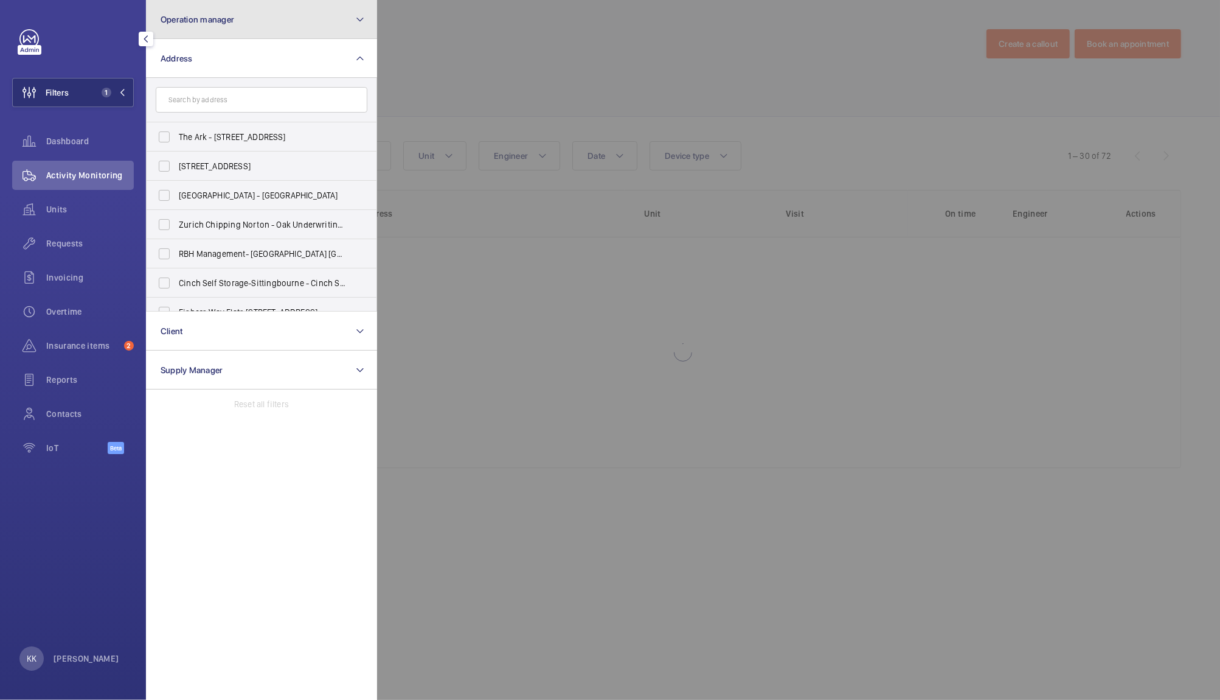
click at [217, 25] on button "Operation manager" at bounding box center [261, 19] width 231 height 39
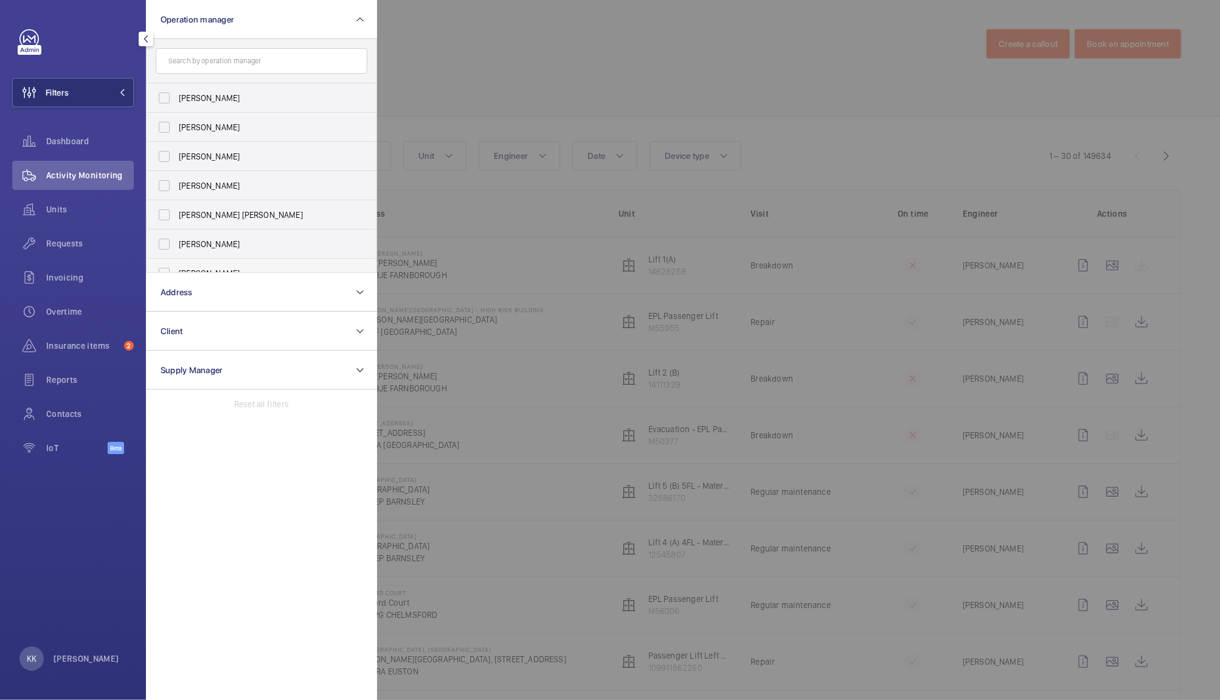
click at [231, 262] on label "[PERSON_NAME]" at bounding box center [253, 273] width 212 height 29
click at [176, 262] on input "[PERSON_NAME]" at bounding box center [164, 273] width 24 height 24
checkbox input "true"
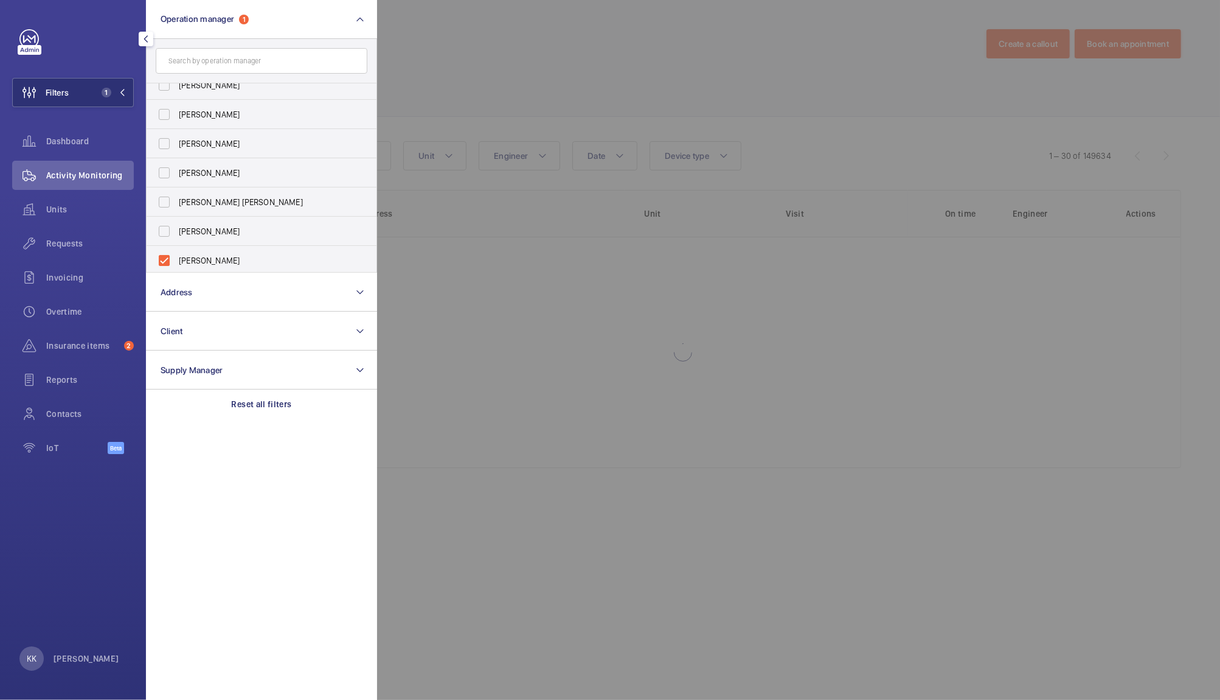
click at [591, 82] on div at bounding box center [987, 350] width 1220 height 700
